Goal: Navigation & Orientation: Find specific page/section

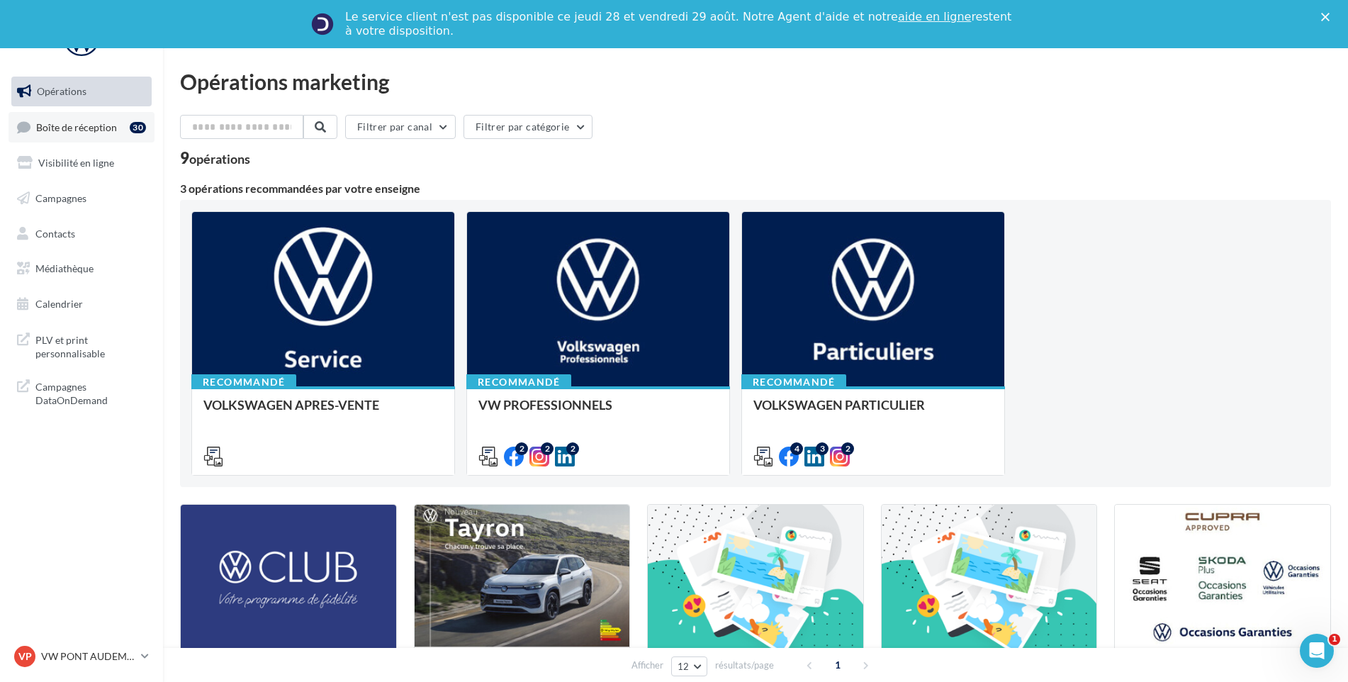
click at [84, 117] on link "Boîte de réception 30" at bounding box center [82, 127] width 146 height 30
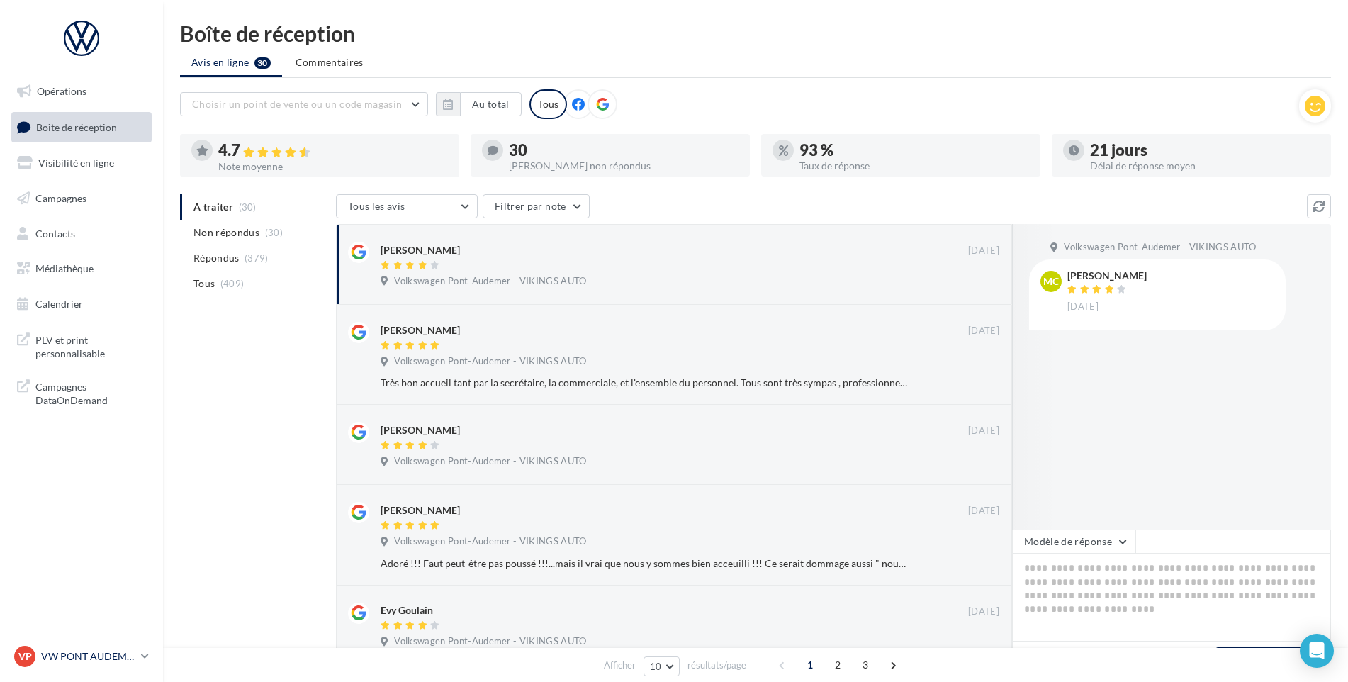
click at [122, 647] on div "VP VW PONT AUDEMER vw-pon-vau" at bounding box center [74, 656] width 121 height 21
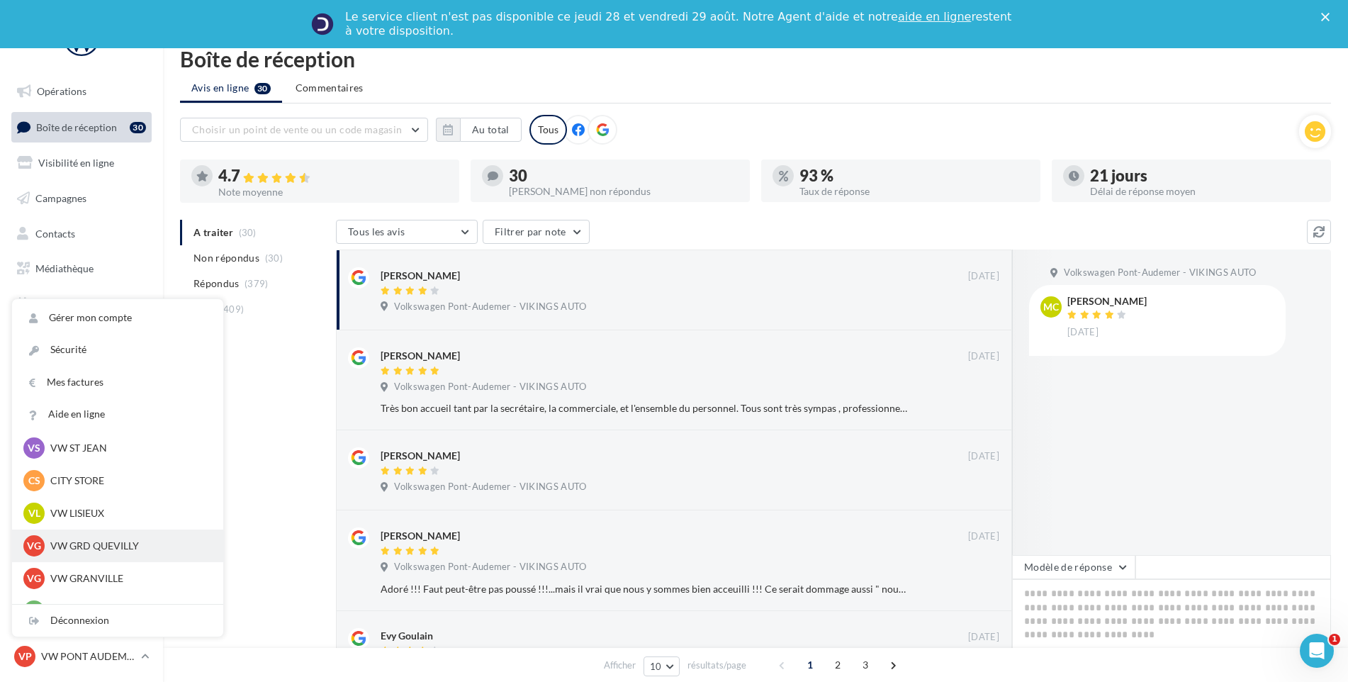
scroll to position [213, 0]
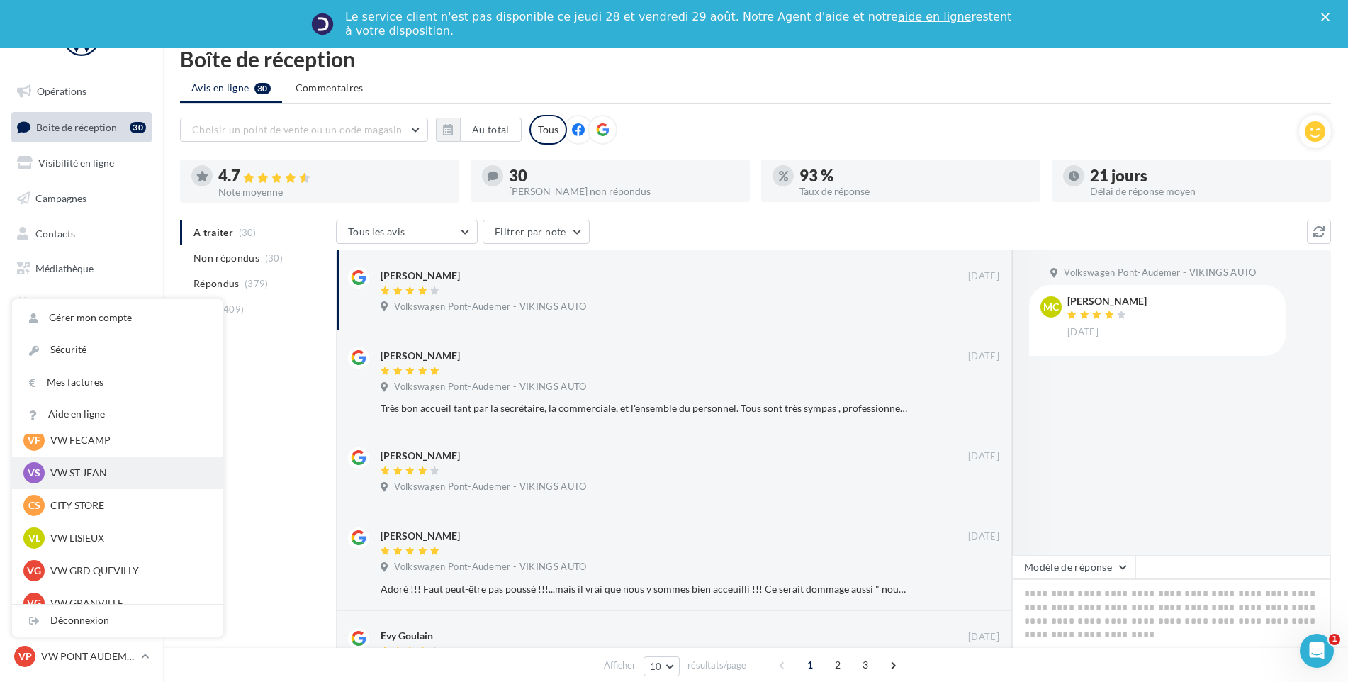
click at [103, 476] on p "VW ST JEAN" at bounding box center [128, 473] width 156 height 14
